Goal: Task Accomplishment & Management: Use online tool/utility

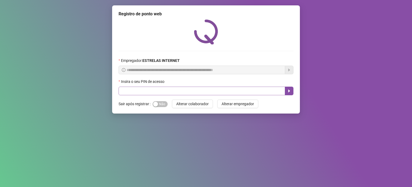
click at [194, 86] on div "Insira o seu PIN de acesso" at bounding box center [206, 82] width 175 height 8
click at [195, 90] on input "text" at bounding box center [202, 90] width 167 height 9
type input "*****"
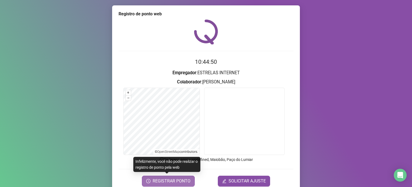
click at [166, 182] on span "REGISTRAR PONTO" at bounding box center [172, 180] width 38 height 6
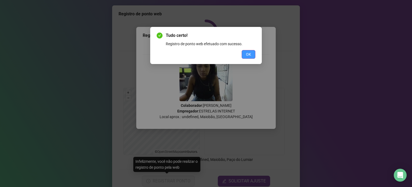
click at [252, 53] on button "OK" at bounding box center [249, 54] width 14 height 9
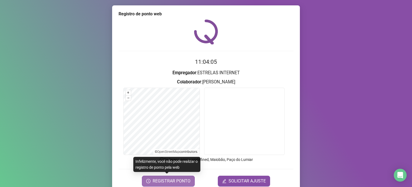
click at [170, 185] on button "REGISTRAR PONTO" at bounding box center [168, 180] width 53 height 11
